Goal: Information Seeking & Learning: Learn about a topic

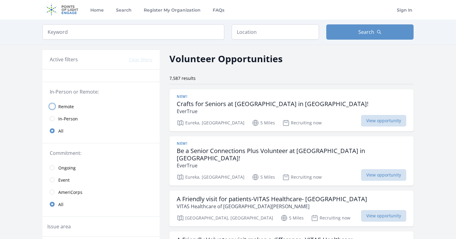
click at [54, 105] on input "radio" at bounding box center [52, 106] width 5 height 5
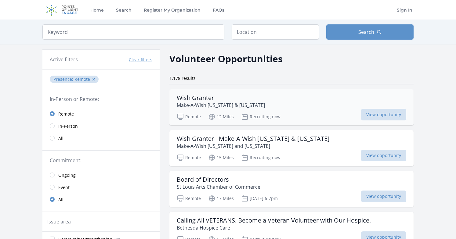
click at [224, 109] on p "Make-A-Wish Missouri & Kansas" at bounding box center [221, 105] width 88 height 7
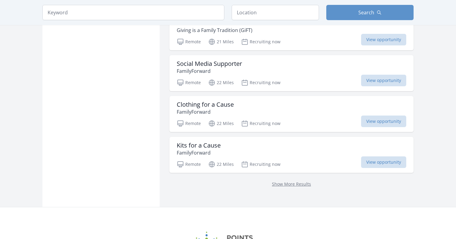
scroll to position [750, 0]
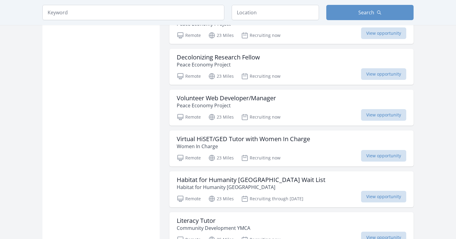
scroll to position [1581, 0]
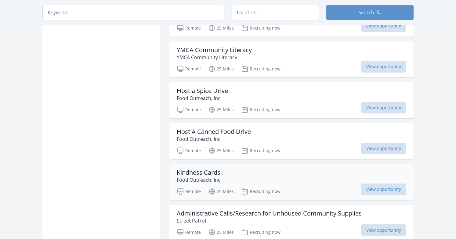
click at [230, 173] on div "Kindness Cards Food Outreach, Inc." at bounding box center [291, 176] width 229 height 15
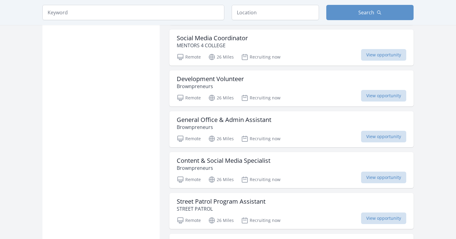
scroll to position [2014, 0]
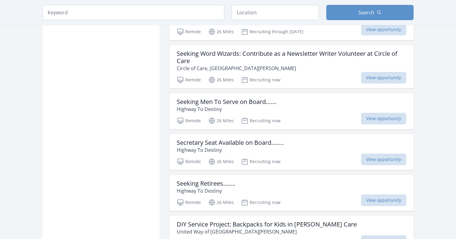
scroll to position [2778, 0]
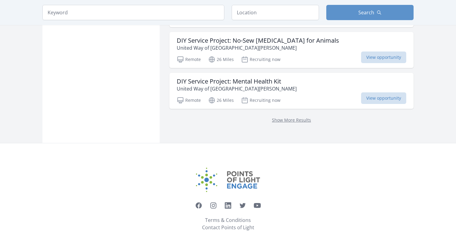
scroll to position [3284, 0]
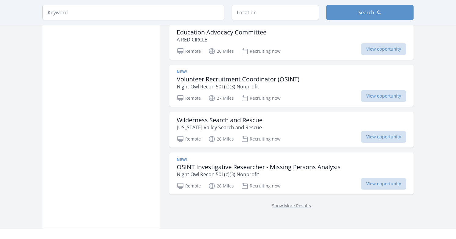
scroll to position [4881, 0]
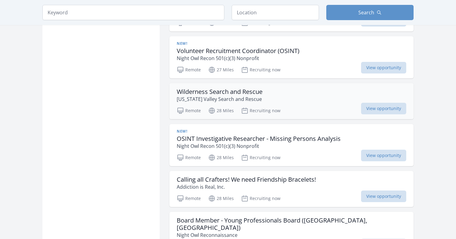
click at [229, 94] on h3 "Wilderness Search and Rescue" at bounding box center [220, 91] width 86 height 7
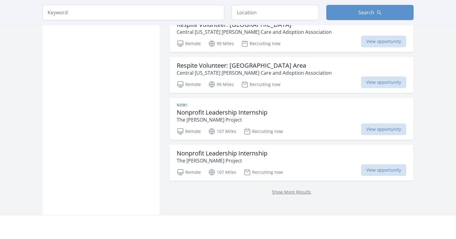
scroll to position [5725, 0]
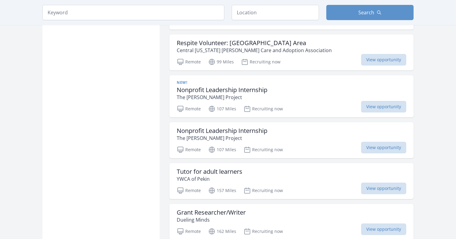
click at [298, 168] on div "Tutor for adult learners YWCA of Pekin" at bounding box center [291, 175] width 229 height 15
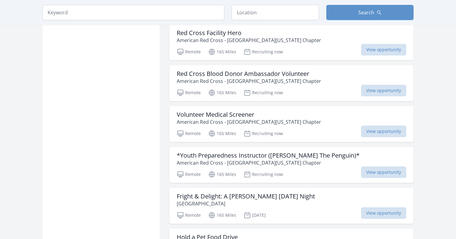
scroll to position [6499, 0]
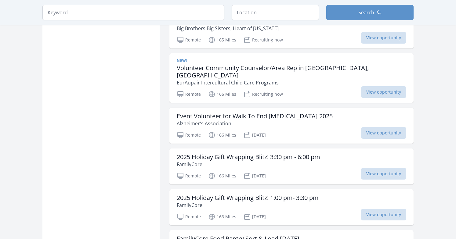
scroll to position [6752, 0]
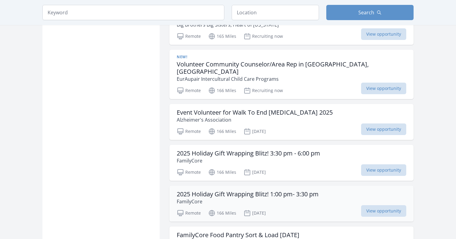
click at [261, 191] on h3 "2025 Holiday Gift Wrapping Blitz! 1:00 pm- 3:30 pm" at bounding box center [248, 194] width 142 height 7
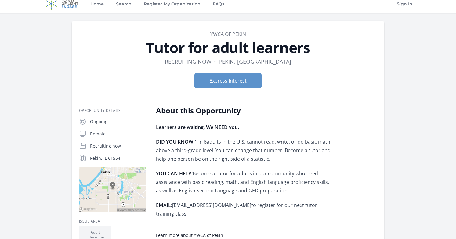
scroll to position [6, 0]
